Goal: Task Accomplishment & Management: Manage account settings

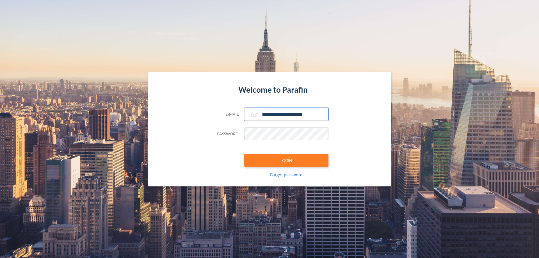
type input "**********"
click at [287, 160] on button "LOGIN" at bounding box center [286, 160] width 84 height 13
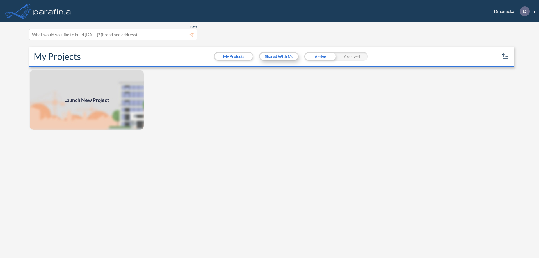
scroll to position [1, 0]
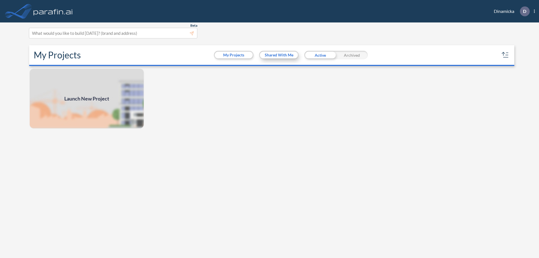
click at [279, 55] on button "Shared With Me" at bounding box center [279, 55] width 38 height 7
